Goal: Task Accomplishment & Management: Use online tool/utility

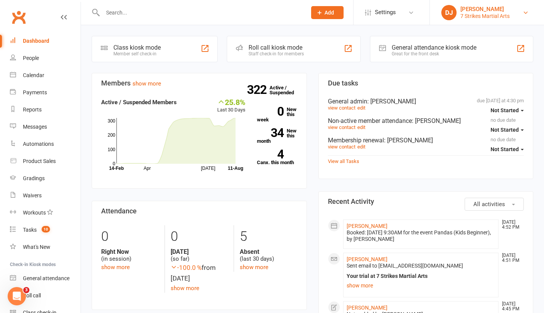
click at [516, 12] on link "DJ Daniel Jancek 7 Strikes Martial Arts" at bounding box center [486, 12] width 91 height 15
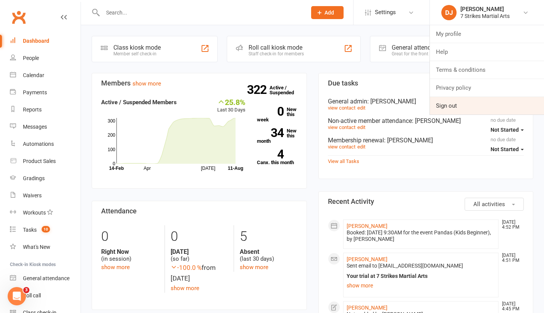
click at [476, 105] on link "Sign out" at bounding box center [487, 106] width 114 height 18
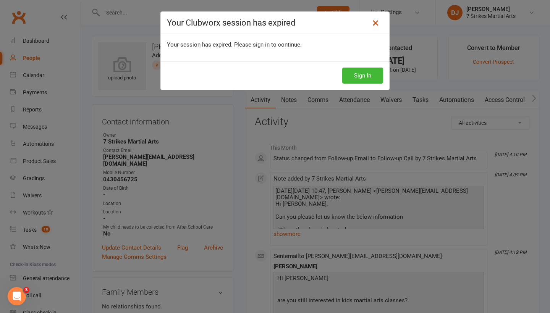
click at [376, 24] on icon at bounding box center [375, 22] width 9 height 9
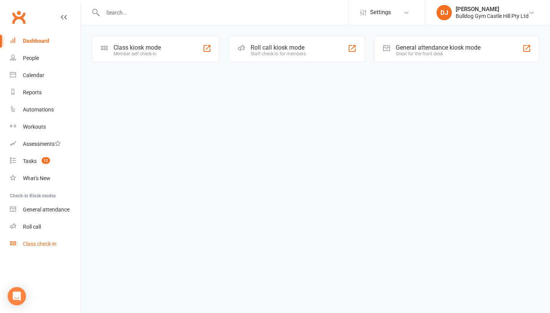
click at [34, 241] on div "Class check-in" at bounding box center [40, 244] width 34 height 6
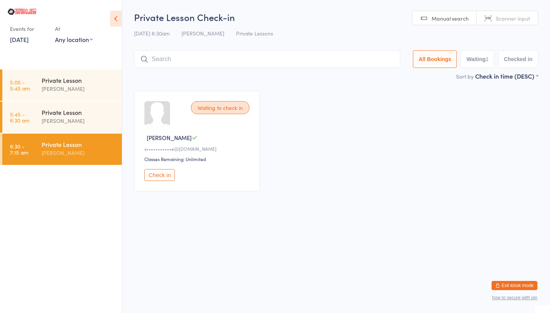
click at [29, 41] on link "9 Aug, 2025" at bounding box center [19, 39] width 19 height 8
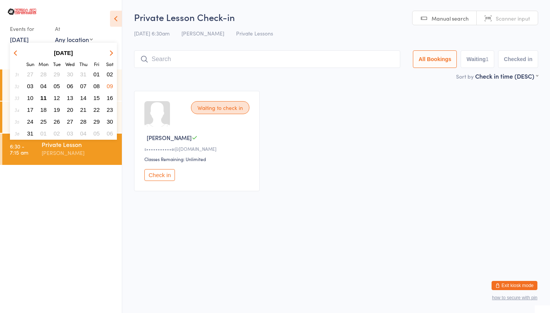
click at [57, 100] on span "12" at bounding box center [56, 98] width 6 height 6
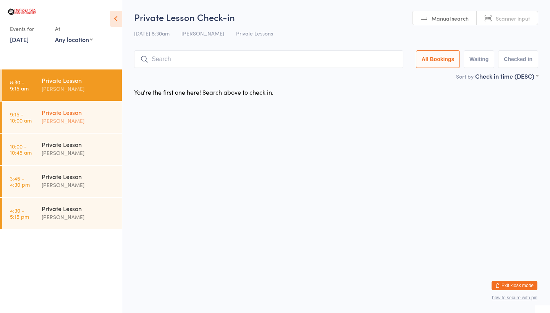
click at [82, 118] on div "[PERSON_NAME]" at bounding box center [79, 120] width 74 height 9
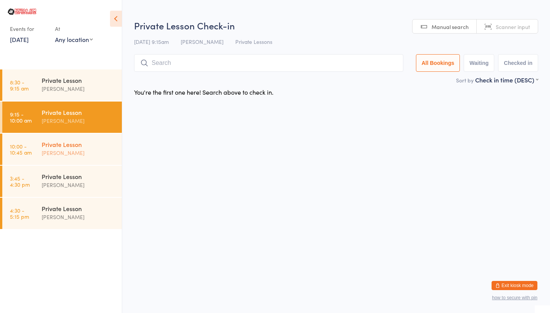
click at [80, 134] on ul "8:30 - 9:15 am Private Lesson Daniel Jancek 9:15 - 10:00 am Private Lesson Dani…" at bounding box center [61, 191] width 122 height 244
click at [77, 148] on div "Private Lesson" at bounding box center [79, 144] width 74 height 8
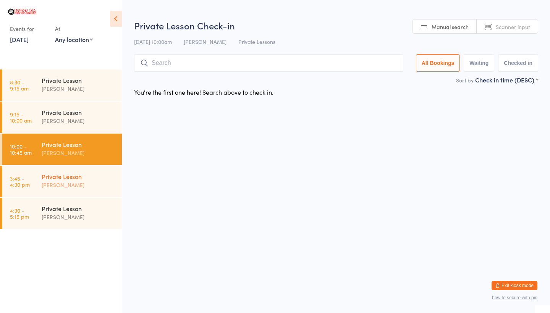
click at [73, 177] on div "Private Lesson" at bounding box center [79, 176] width 74 height 8
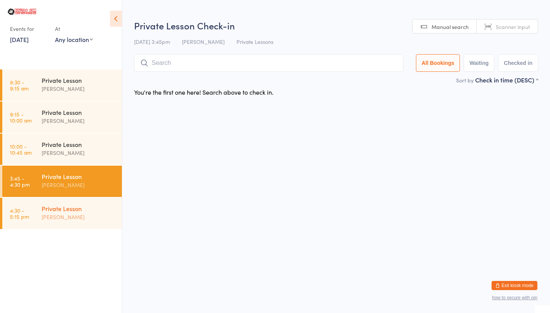
click at [78, 207] on div "Private Lesson" at bounding box center [79, 208] width 74 height 8
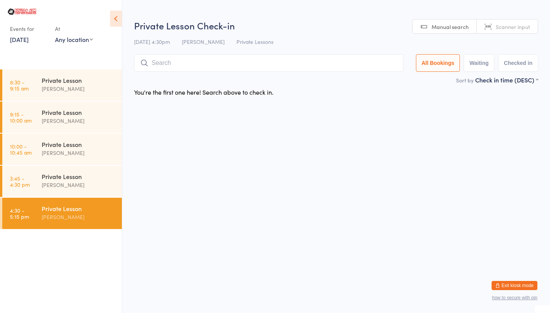
click at [29, 42] on link "12 Aug, 2025" at bounding box center [19, 39] width 19 height 8
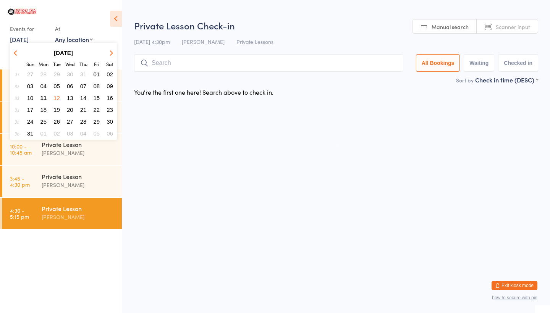
click at [97, 99] on span "15" at bounding box center [97, 98] width 6 height 6
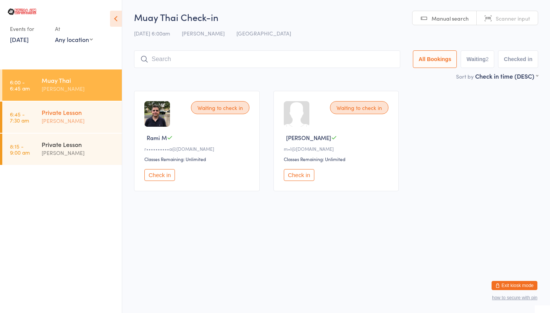
click at [91, 117] on div "[PERSON_NAME]" at bounding box center [79, 120] width 74 height 9
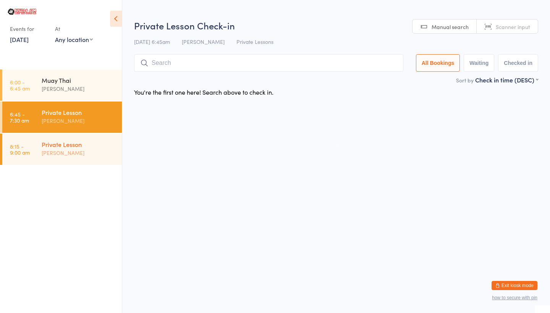
click at [84, 142] on div "Private Lesson" at bounding box center [79, 144] width 74 height 8
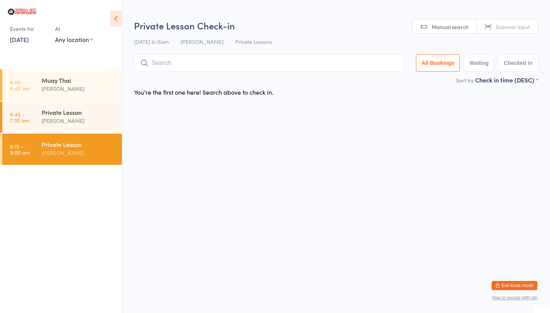
click at [29, 43] on link "15 Aug, 2025" at bounding box center [19, 39] width 19 height 8
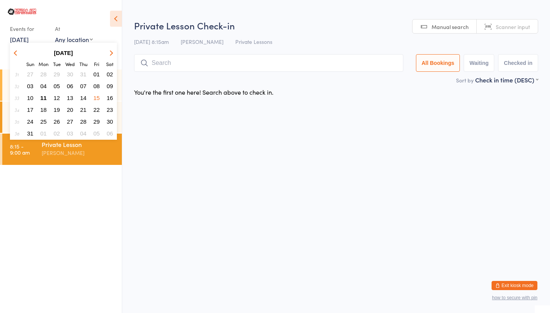
click at [111, 97] on span "16" at bounding box center [110, 98] width 6 height 6
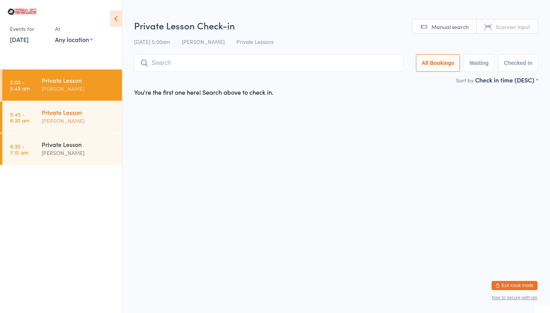
click at [87, 112] on div "Private Lesson" at bounding box center [79, 112] width 74 height 8
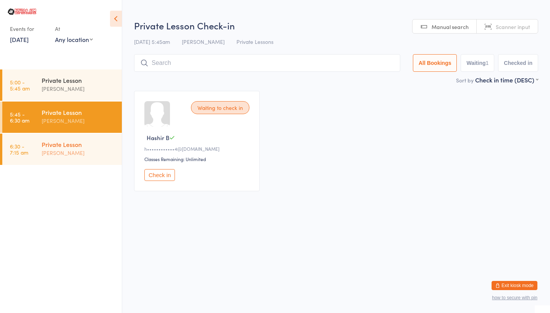
click at [81, 146] on div "Private Lesson" at bounding box center [79, 144] width 74 height 8
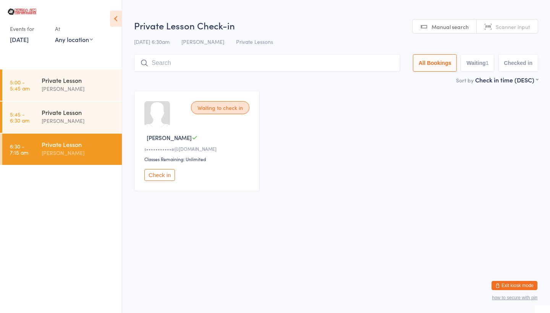
click at [13, 44] on div "Events for 16 Aug, 2025 D Aug, YYYY August 2025 Sun Mon Tue Wed Thu Fri Sat 31 …" at bounding box center [28, 34] width 37 height 23
click at [15, 42] on link "16 Aug, 2025" at bounding box center [19, 39] width 19 height 8
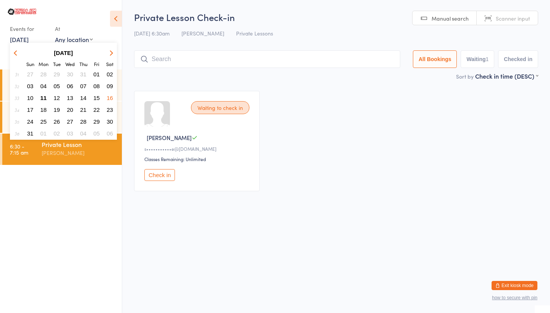
click at [97, 89] on span "08" at bounding box center [97, 86] width 6 height 6
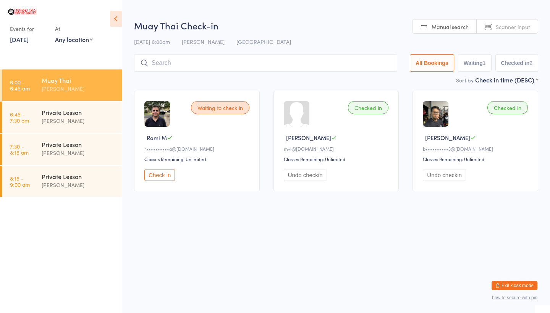
click at [21, 40] on link "8 Aug, 2025" at bounding box center [19, 39] width 19 height 8
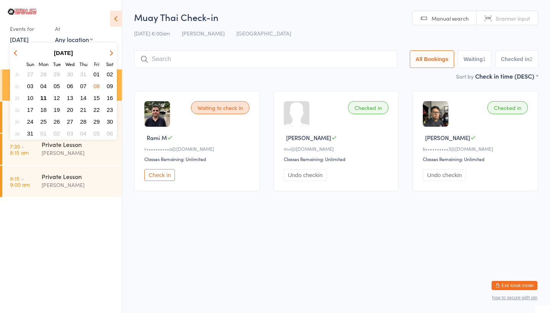
click at [99, 73] on span "01" at bounding box center [97, 74] width 6 height 6
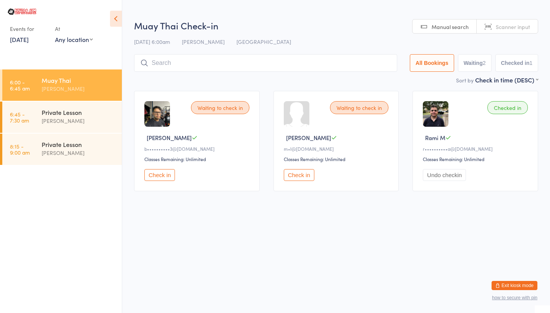
click at [472, 71] on button "Waiting 2" at bounding box center [475, 63] width 34 height 18
select select "0"
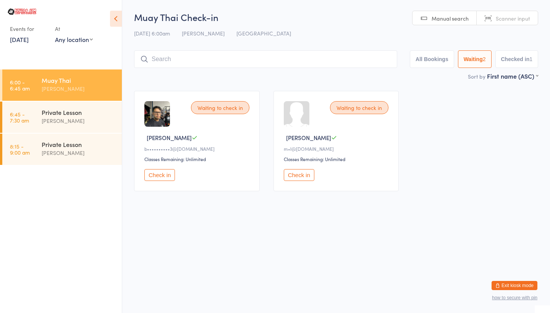
click at [527, 284] on button "Exit kiosk mode" at bounding box center [514, 285] width 46 height 9
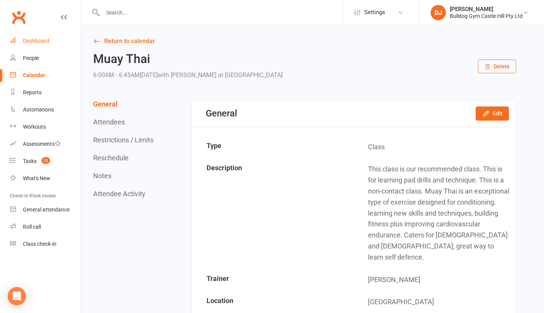
click at [30, 48] on link "Dashboard" at bounding box center [45, 40] width 71 height 17
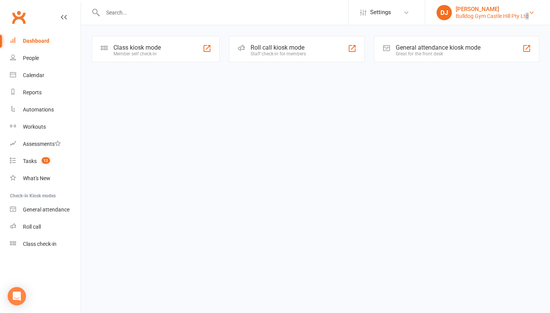
click at [528, 15] on div "Bulldog Gym Castle Hill Pty Ltd" at bounding box center [492, 16] width 73 height 7
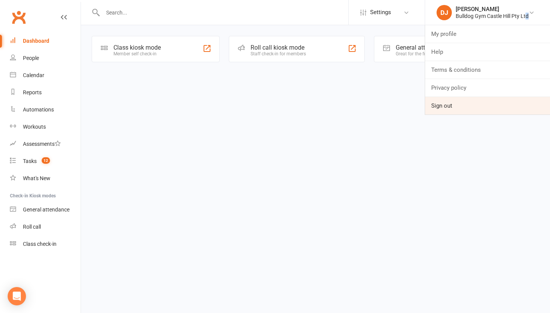
click at [468, 105] on link "Sign out" at bounding box center [487, 106] width 125 height 18
